Goal: Task Accomplishment & Management: Use online tool/utility

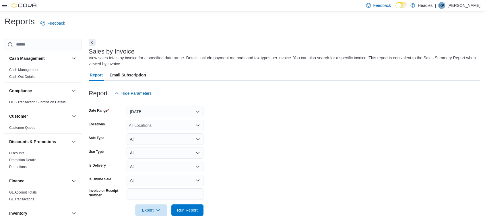
click at [258, 127] on form "Date Range [DATE] Locations All Locations Sale Type All Use Type All Is Deliver…" at bounding box center [284, 157] width 391 height 117
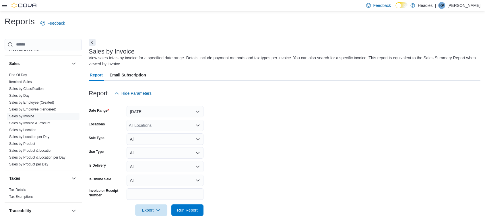
scroll to position [368, 0]
click at [171, 110] on button "[DATE]" at bounding box center [164, 111] width 77 height 11
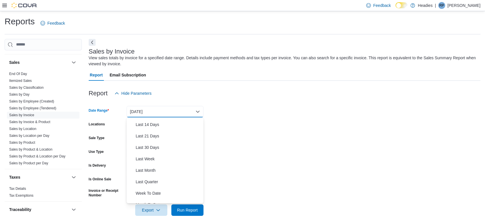
scroll to position [86, 0]
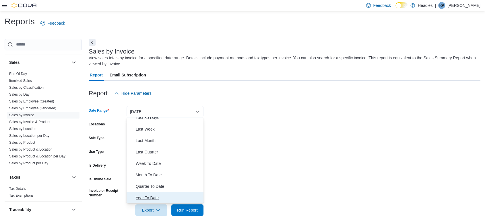
click at [153, 196] on span "Year To Date" at bounding box center [168, 198] width 65 height 7
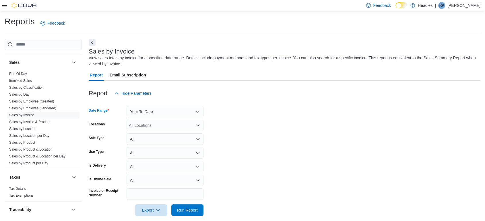
click at [142, 121] on div "All Locations" at bounding box center [164, 125] width 77 height 11
click at [143, 124] on div "All Locations" at bounding box center [164, 125] width 77 height 11
click at [151, 141] on span "Headies Dispensary" at bounding box center [157, 144] width 36 height 6
click at [25, 115] on link "Sales by Invoice" at bounding box center [21, 115] width 25 height 4
click at [20, 114] on link "Sales by Invoice" at bounding box center [21, 115] width 25 height 4
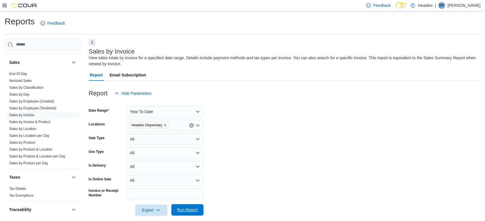
click at [185, 212] on span "Run Report" at bounding box center [187, 210] width 21 height 6
click at [160, 209] on icon "button" at bounding box center [158, 210] width 5 height 5
click at [163, 177] on span "Export to Excel" at bounding box center [151, 175] width 26 height 5
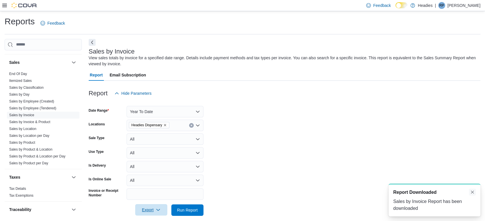
click at [473, 191] on button "Dismiss toast" at bounding box center [472, 192] width 7 height 7
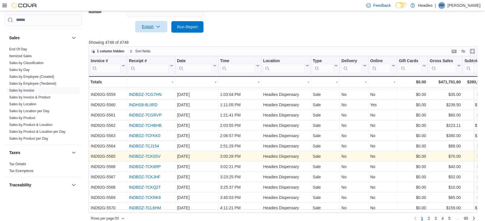
scroll to position [190, 0]
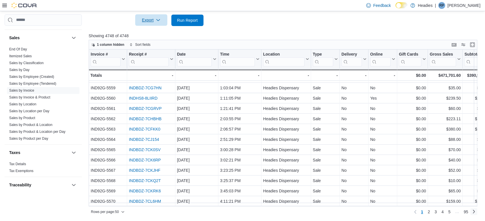
click at [477, 212] on link "Next page" at bounding box center [473, 211] width 7 height 7
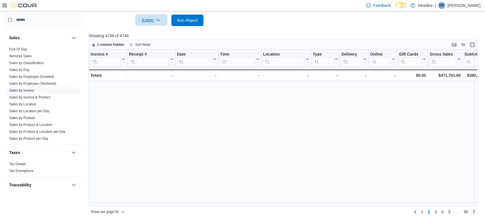
scroll to position [0, 0]
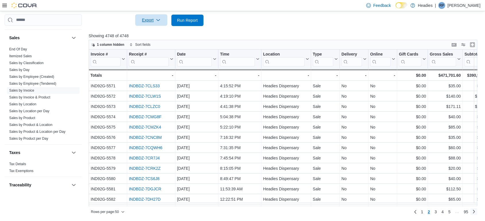
click at [477, 212] on link "Next page" at bounding box center [473, 211] width 7 height 7
click at [476, 212] on link "Next page" at bounding box center [473, 211] width 7 height 7
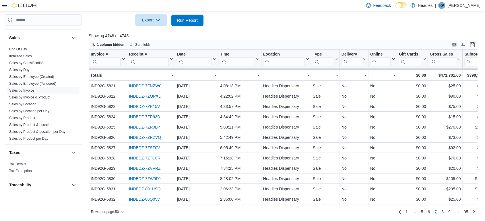
click at [476, 212] on link "Next page" at bounding box center [473, 211] width 7 height 7
click at [477, 212] on link "Next page" at bounding box center [473, 211] width 7 height 7
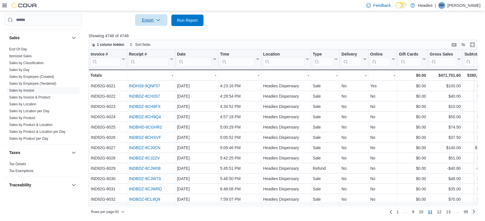
click at [477, 212] on link "Next page" at bounding box center [473, 211] width 7 height 7
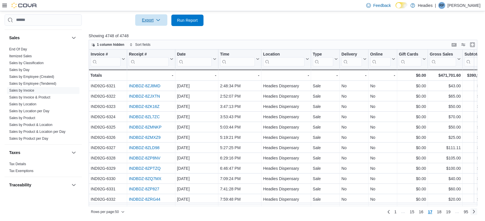
click at [477, 212] on link "Next page" at bounding box center [473, 211] width 7 height 7
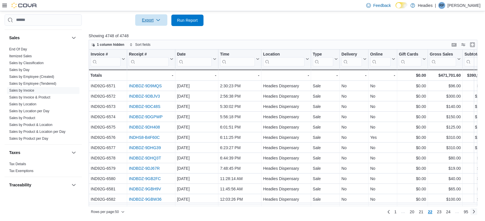
click at [477, 212] on link "Next page" at bounding box center [473, 211] width 7 height 7
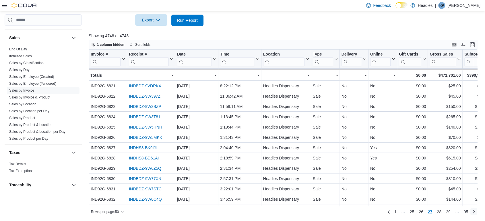
click at [477, 212] on link "Next page" at bounding box center [473, 211] width 7 height 7
click at [477, 214] on link "Next page" at bounding box center [473, 211] width 7 height 7
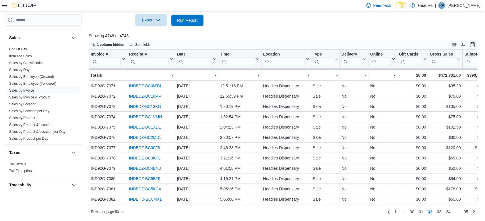
click at [477, 214] on link "Next page" at bounding box center [473, 211] width 7 height 7
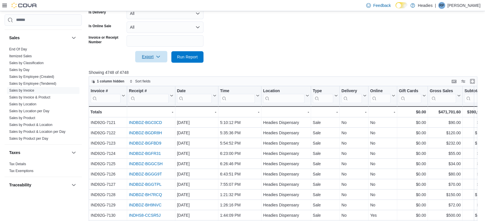
scroll to position [190, 0]
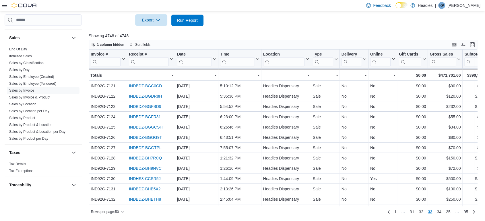
click at [421, 211] on span "32" at bounding box center [420, 212] width 5 height 6
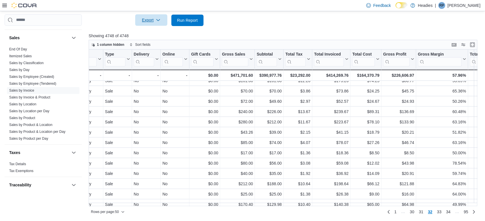
scroll to position [191, 206]
